Goal: Task Accomplishment & Management: Complete application form

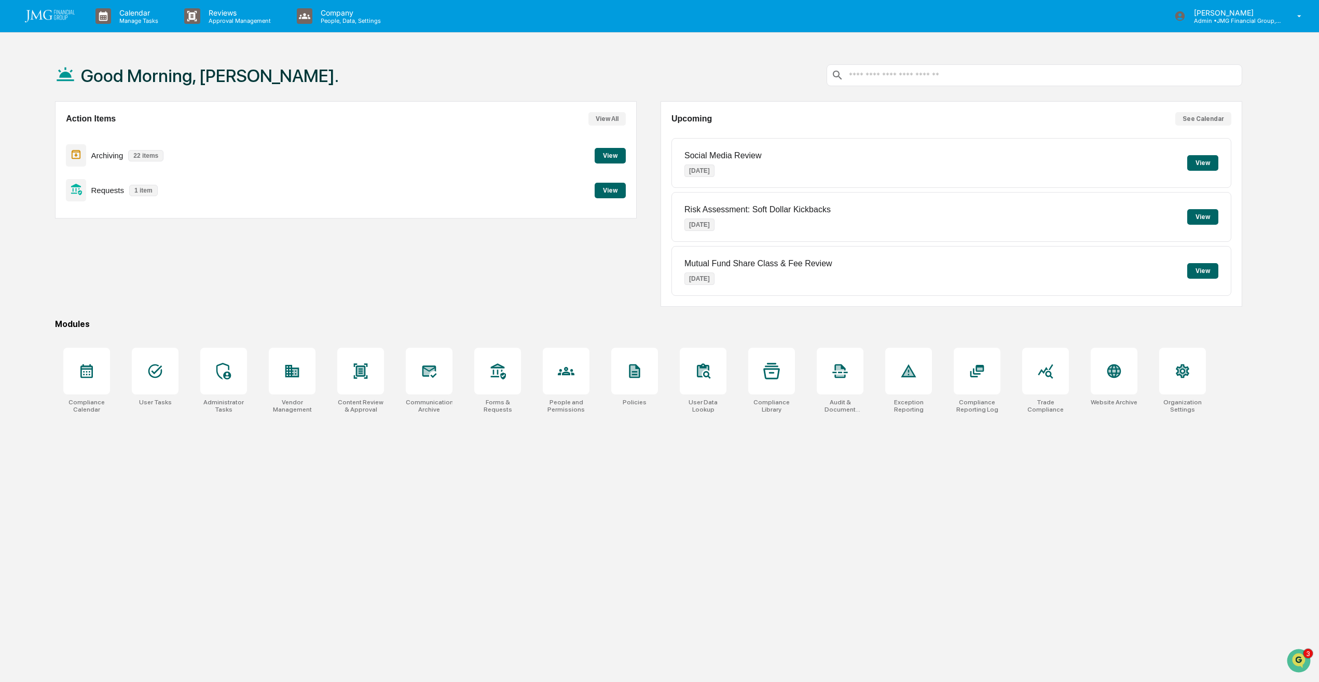
click at [616, 191] on button "View" at bounding box center [610, 191] width 31 height 16
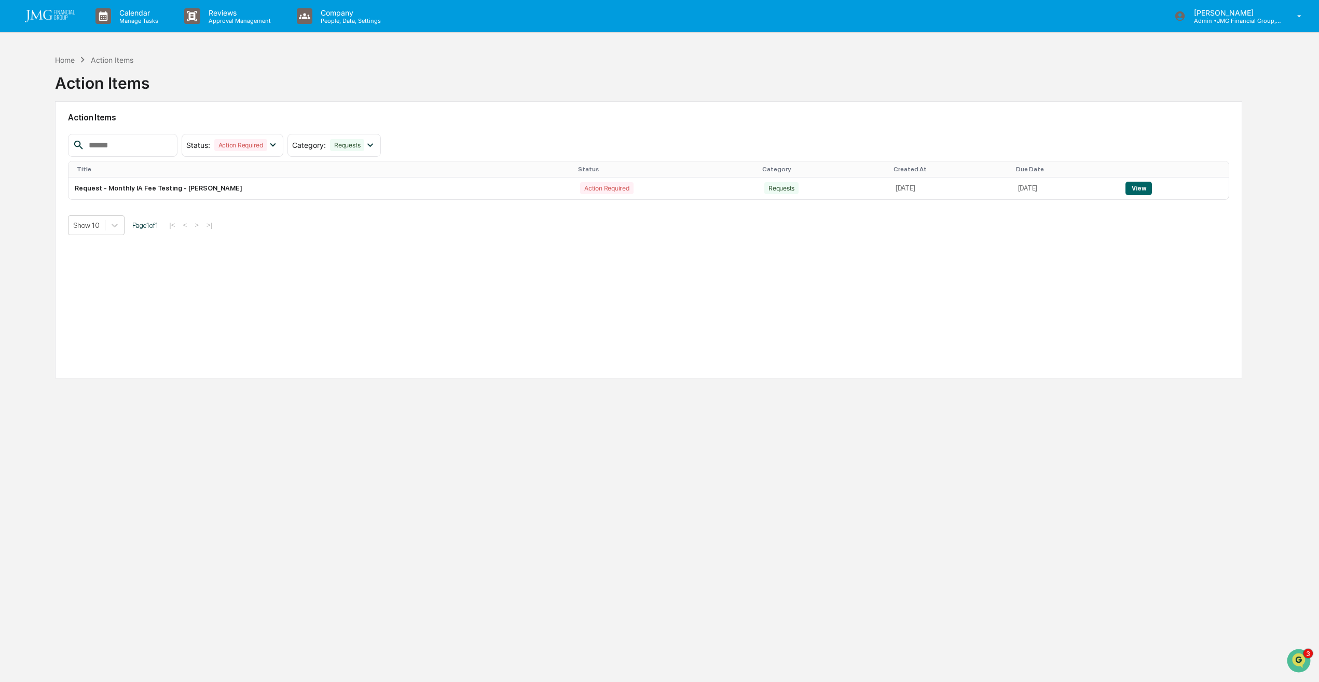
click at [1143, 185] on button "View" at bounding box center [1138, 188] width 26 height 13
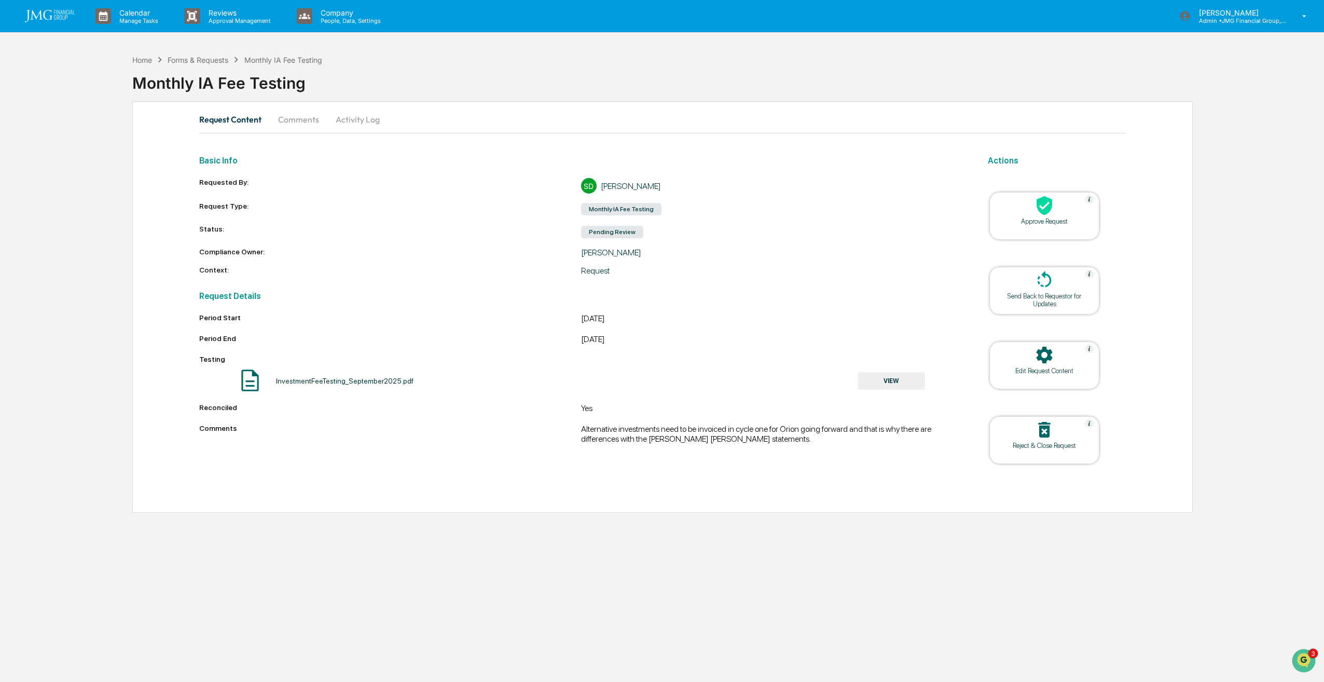
click at [905, 378] on button "VIEW" at bounding box center [891, 381] width 67 height 18
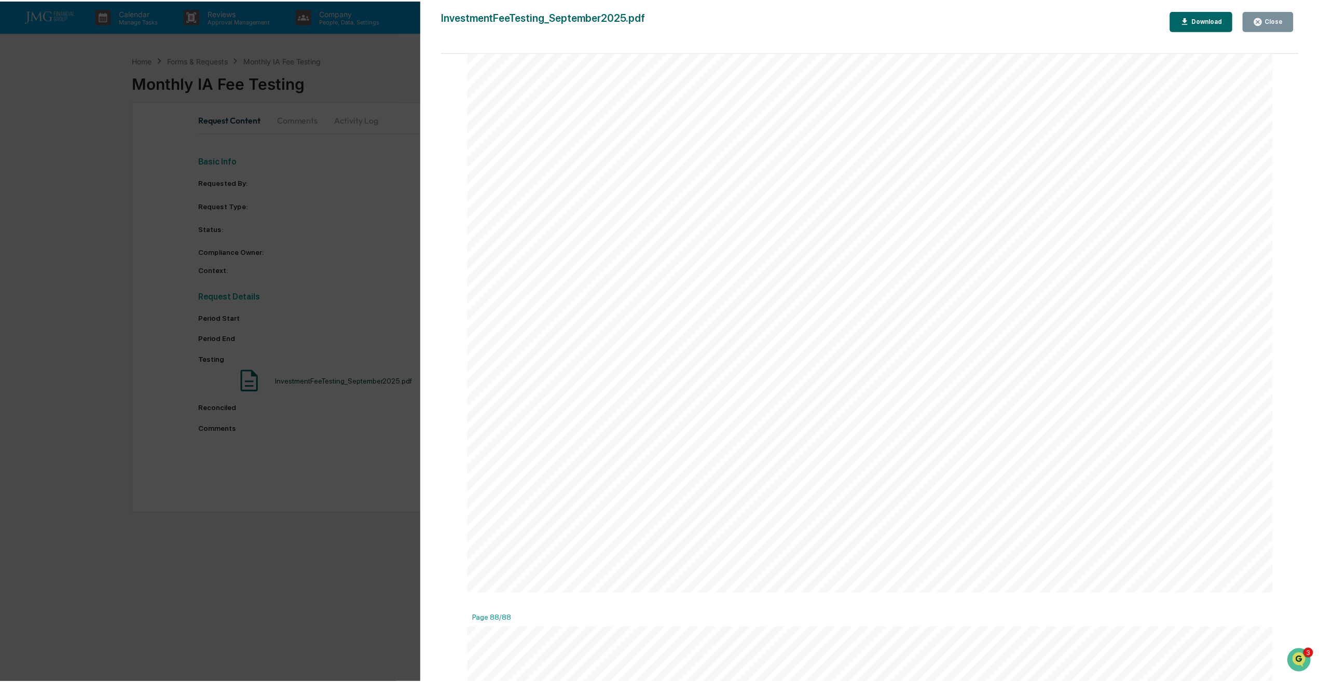
scroll to position [60584, 0]
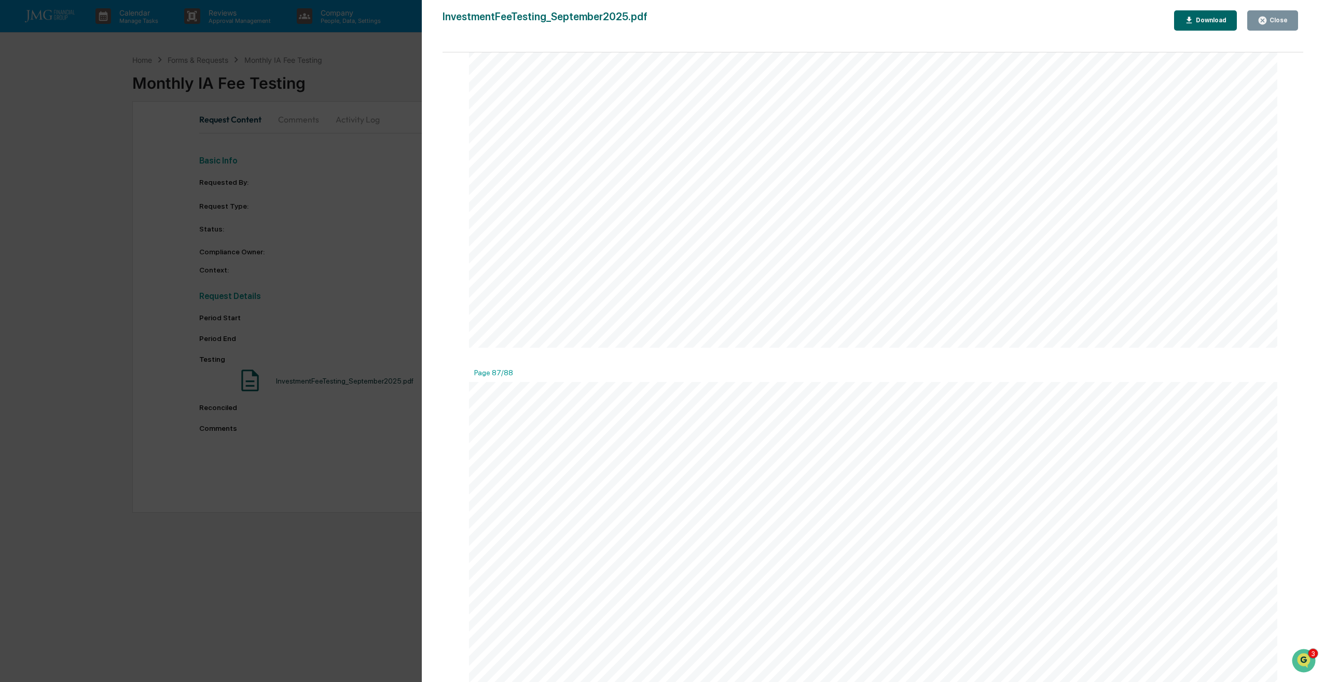
click at [1285, 13] on button "Close" at bounding box center [1272, 20] width 51 height 20
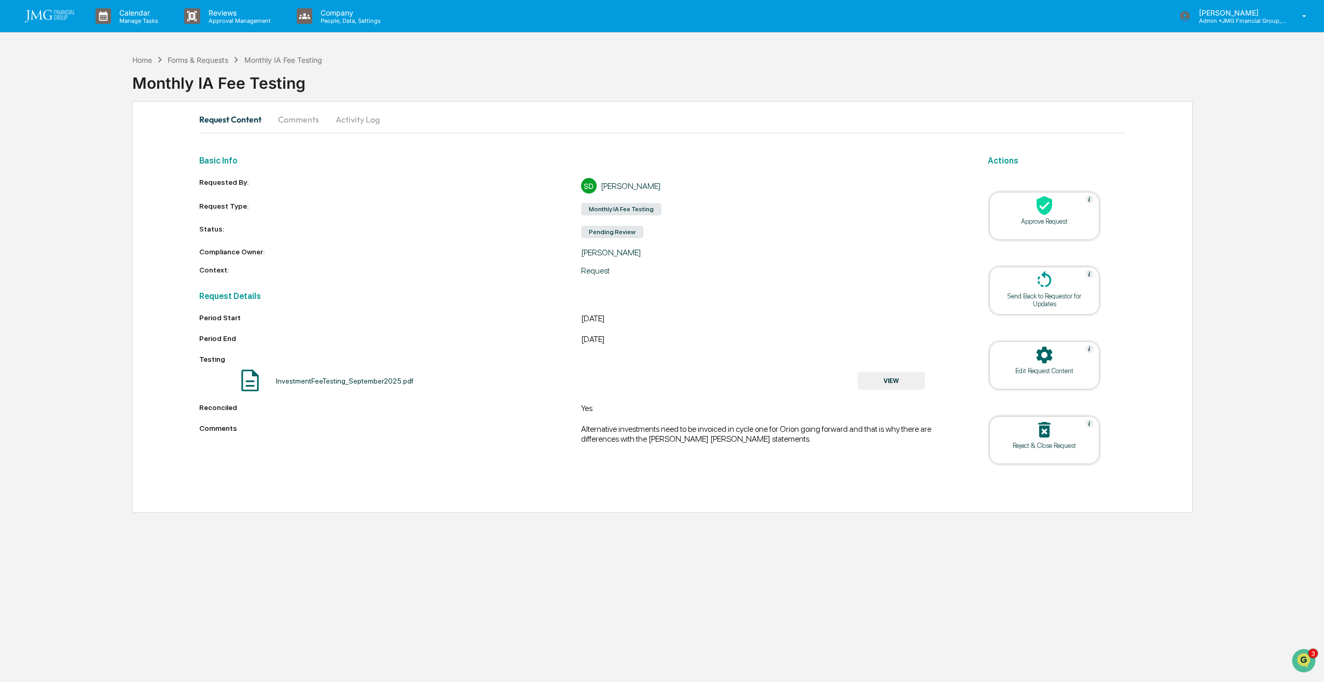
click at [1049, 208] on icon at bounding box center [1045, 205] width 16 height 19
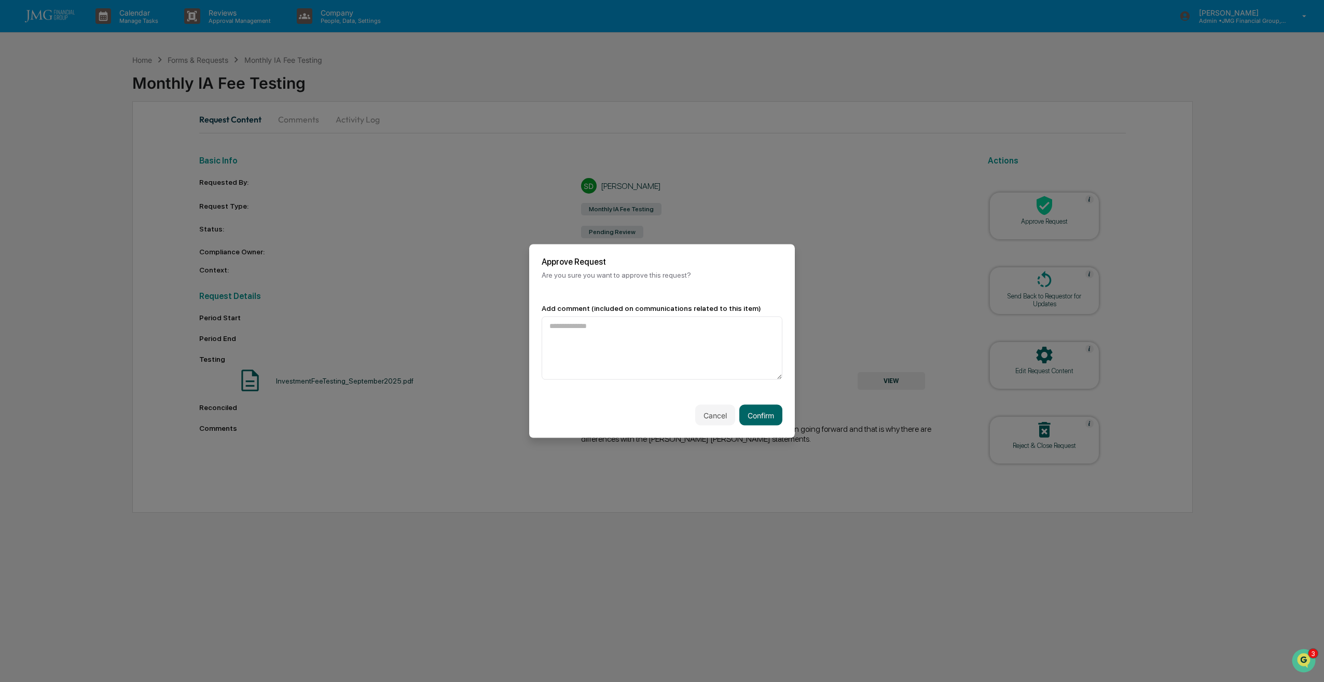
click at [641, 336] on textarea at bounding box center [662, 348] width 241 height 63
type textarea "*********"
click at [767, 418] on button "Confirm" at bounding box center [760, 415] width 43 height 21
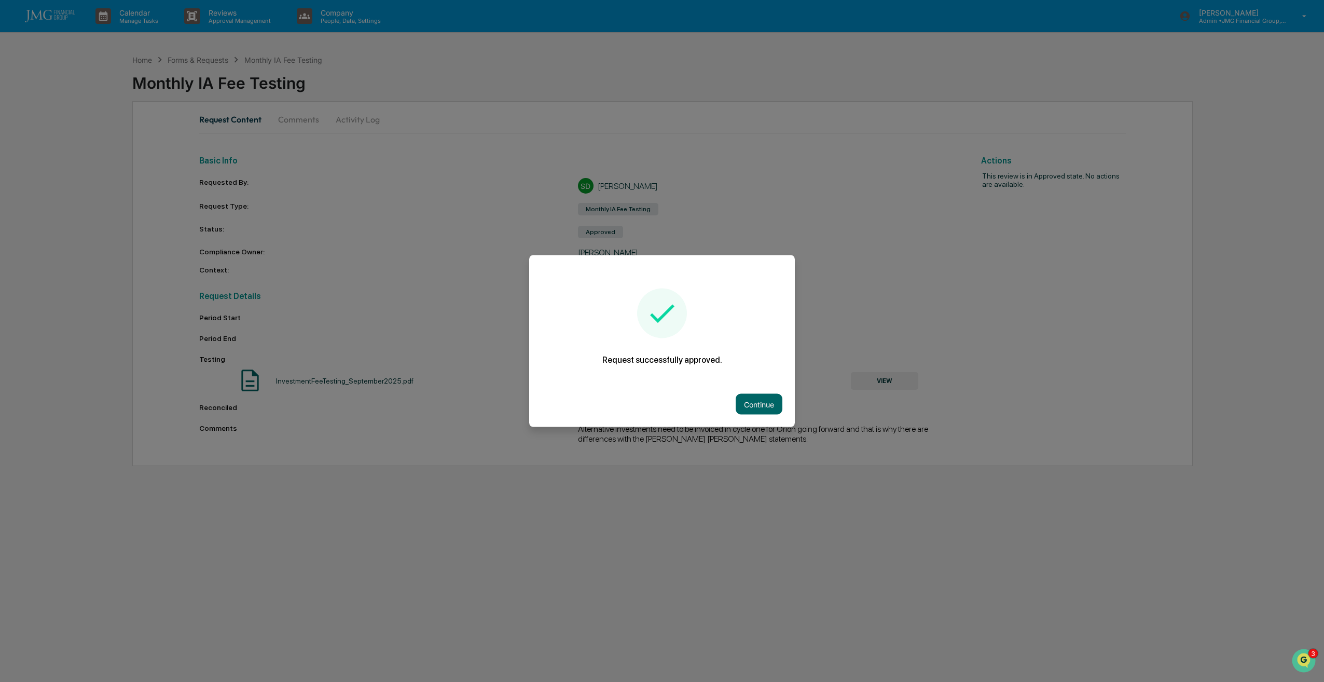
click at [765, 406] on button "Continue" at bounding box center [759, 404] width 47 height 21
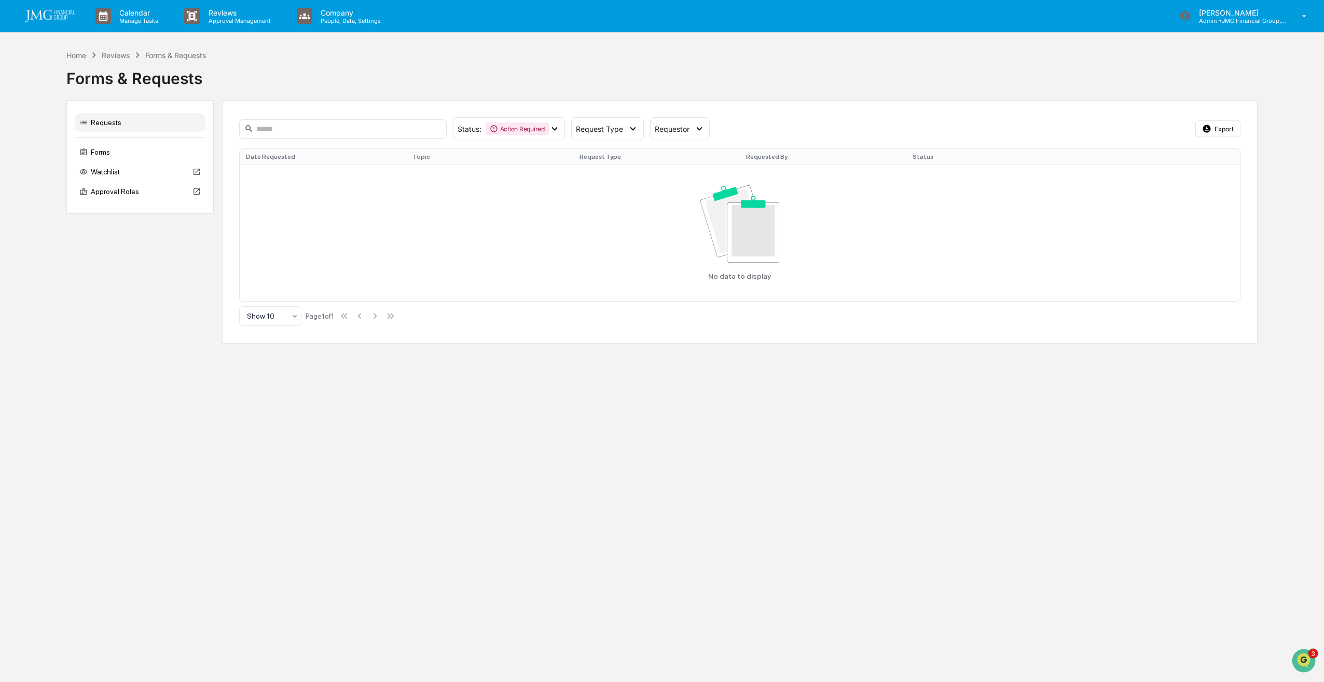
click at [114, 22] on p "Manage Tasks" at bounding box center [137, 20] width 52 height 7
click at [71, 17] on div at bounding box center [662, 341] width 1324 height 682
click at [46, 18] on img at bounding box center [50, 16] width 50 height 12
